Goal: Check status

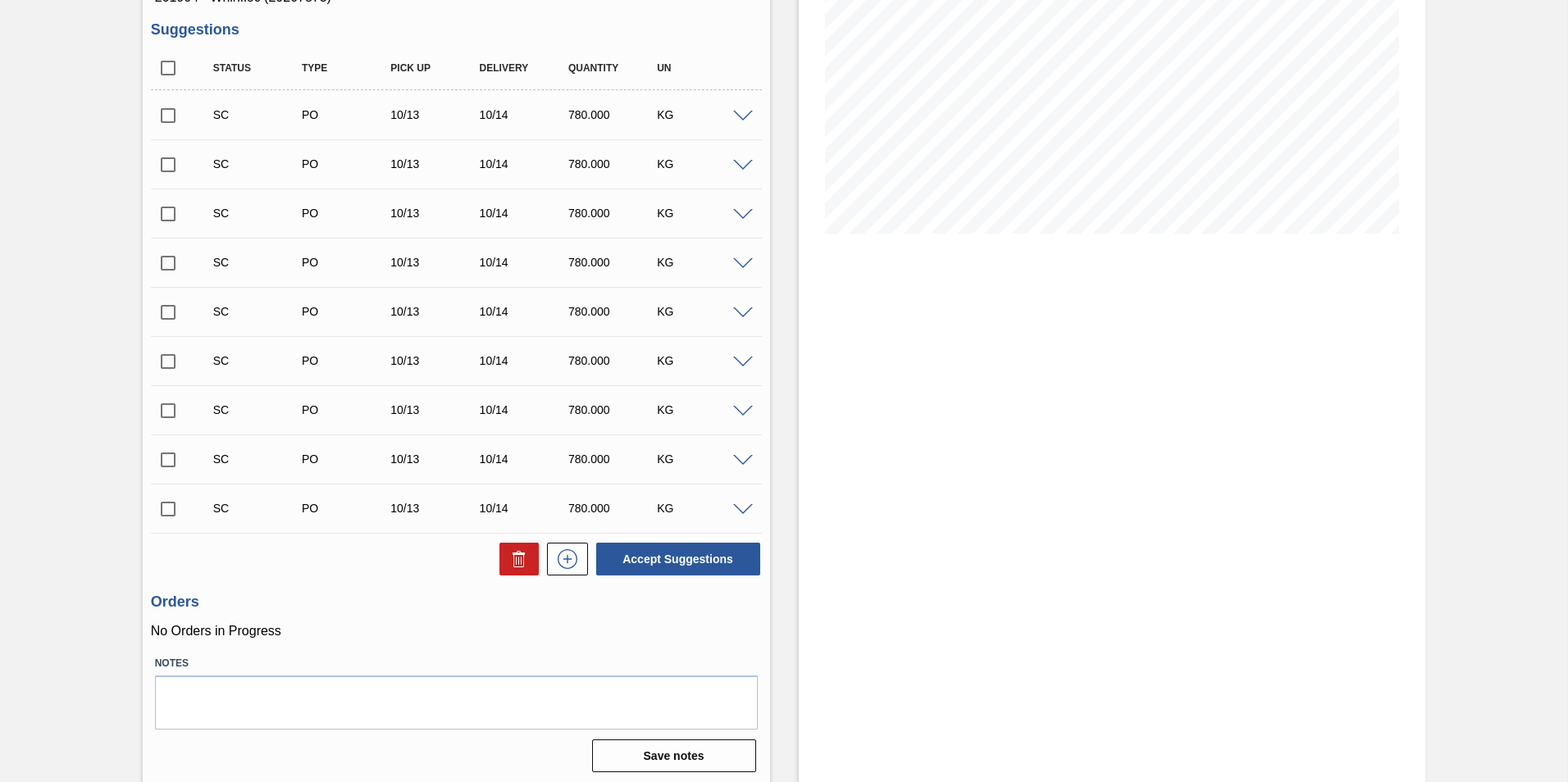
scroll to position [250, 0]
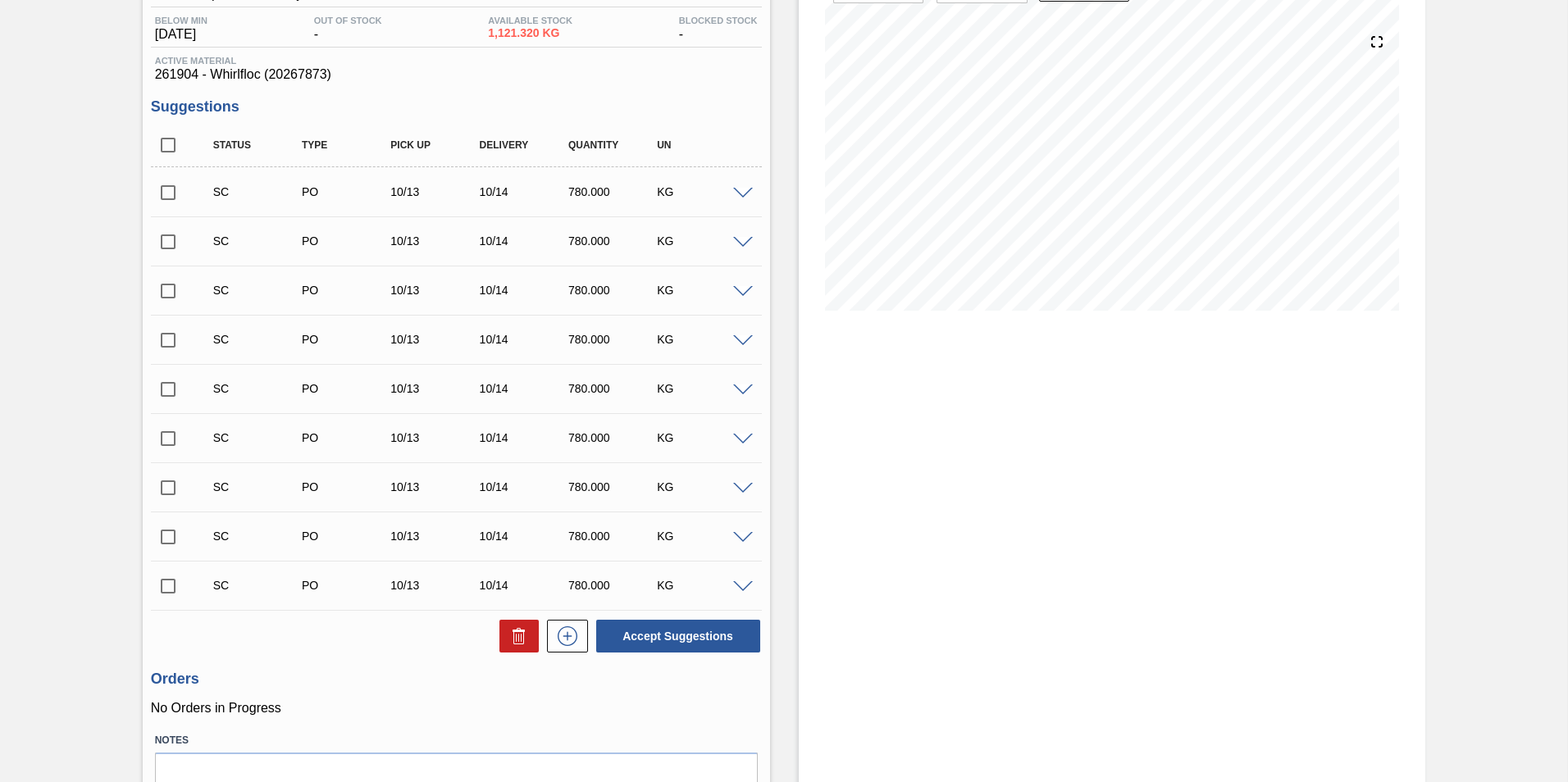
scroll to position [168, 0]
